Goal: Transaction & Acquisition: Book appointment/travel/reservation

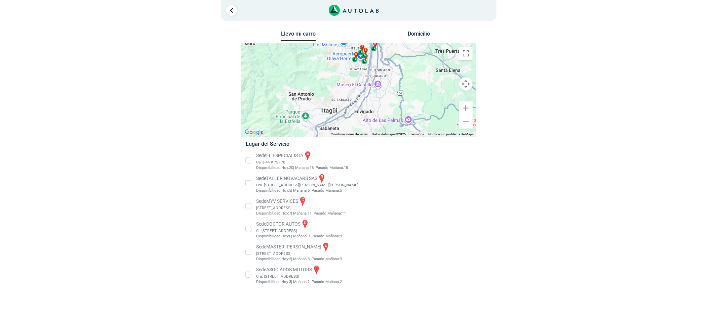
drag, startPoint x: 414, startPoint y: 101, endPoint x: 415, endPoint y: 57, distance: 44.7
click at [415, 57] on div "a b c d e f" at bounding box center [358, 89] width 235 height 93
click at [284, 248] on li "Sede MASTER MOTRIZ e [STREET_ADDRESS]" at bounding box center [359, 252] width 236 height 20
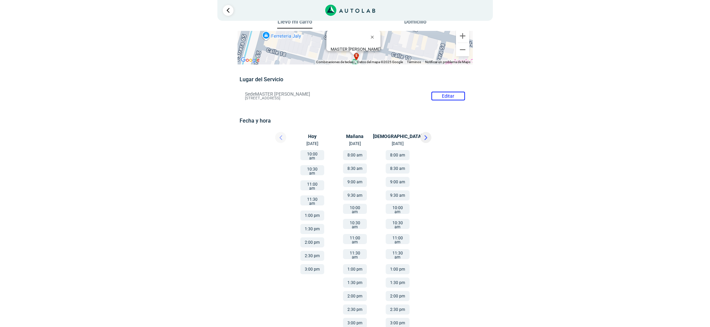
scroll to position [15, 0]
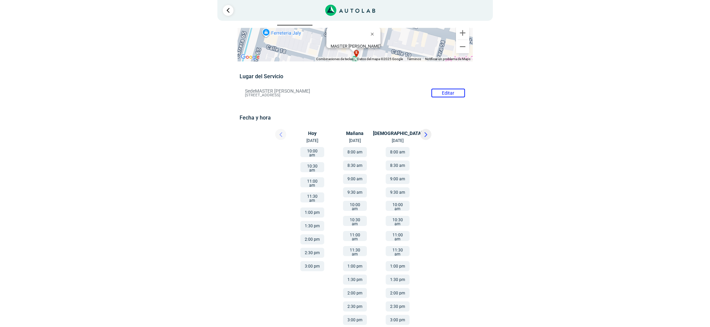
click at [423, 137] on button at bounding box center [425, 134] width 11 height 11
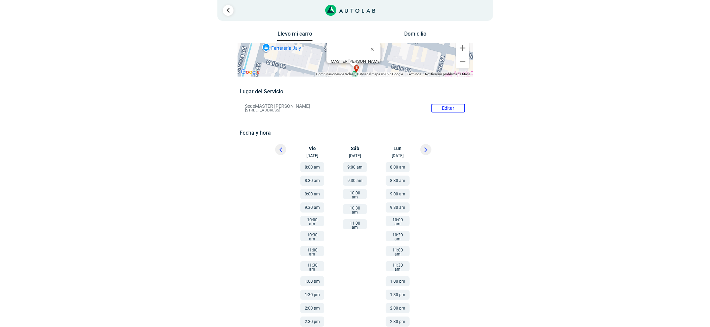
click at [359, 168] on button "9:00 am" at bounding box center [355, 167] width 24 height 10
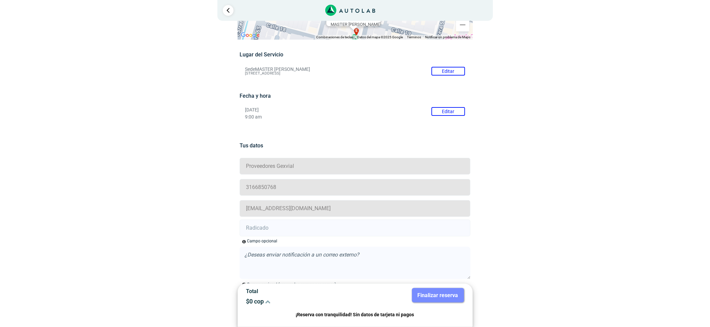
scroll to position [122, 0]
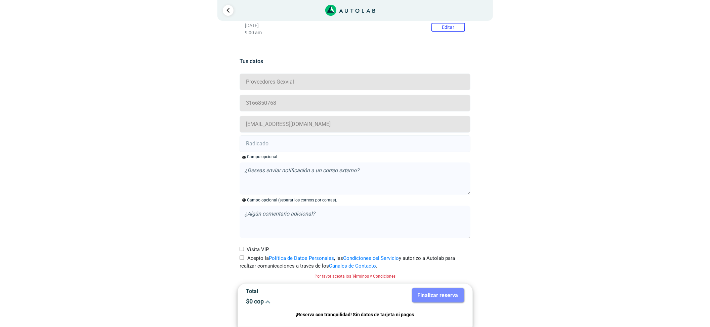
click at [241, 257] on input "Acepto la Política de Datos Personales , las Condiciones del Servicio y autoriz…" at bounding box center [242, 258] width 4 height 4
checkbox input "true"
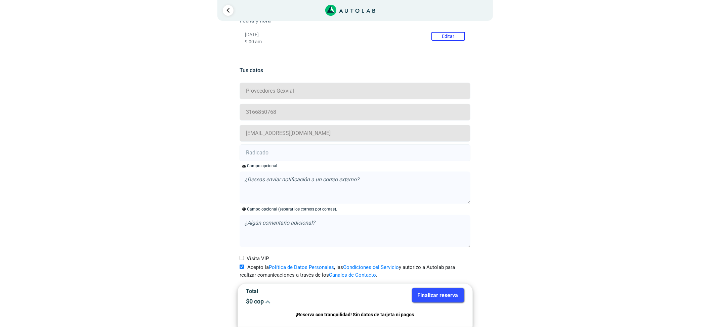
scroll to position [113, 0]
click at [279, 156] on input "text" at bounding box center [355, 152] width 231 height 17
paste input "20916327"
type input "20916327"
click at [452, 296] on button "Finalizar reserva" at bounding box center [438, 295] width 52 height 14
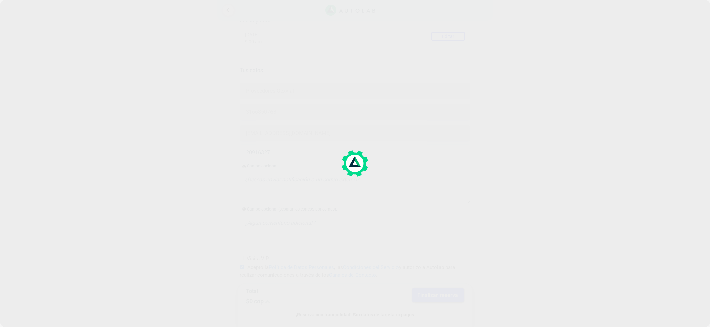
scroll to position [0, 0]
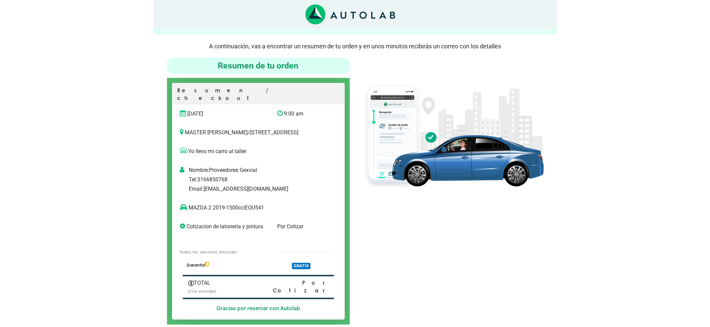
scroll to position [45, 0]
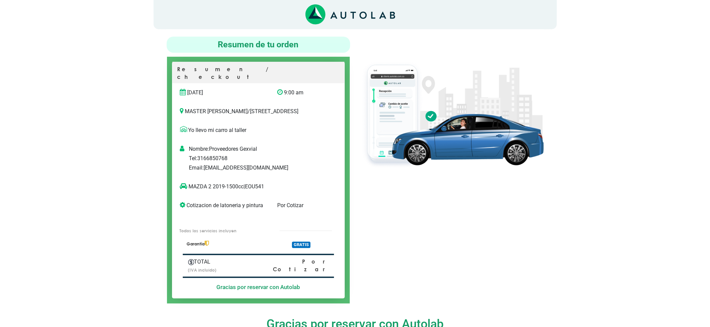
click at [254, 186] on p "MAZDA 2 2019-1500cc | EOU541" at bounding box center [251, 187] width 143 height 8
copy p "EOU541"
